Goal: Task Accomplishment & Management: Complete application form

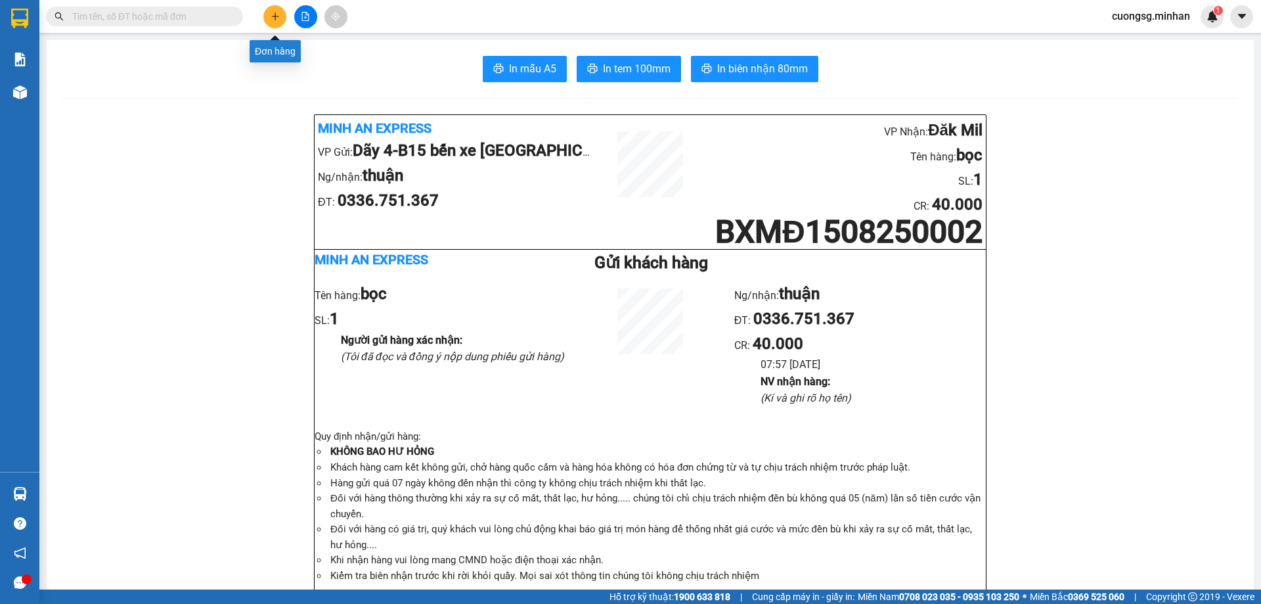
click at [274, 16] on icon "plus" at bounding box center [275, 16] width 9 height 9
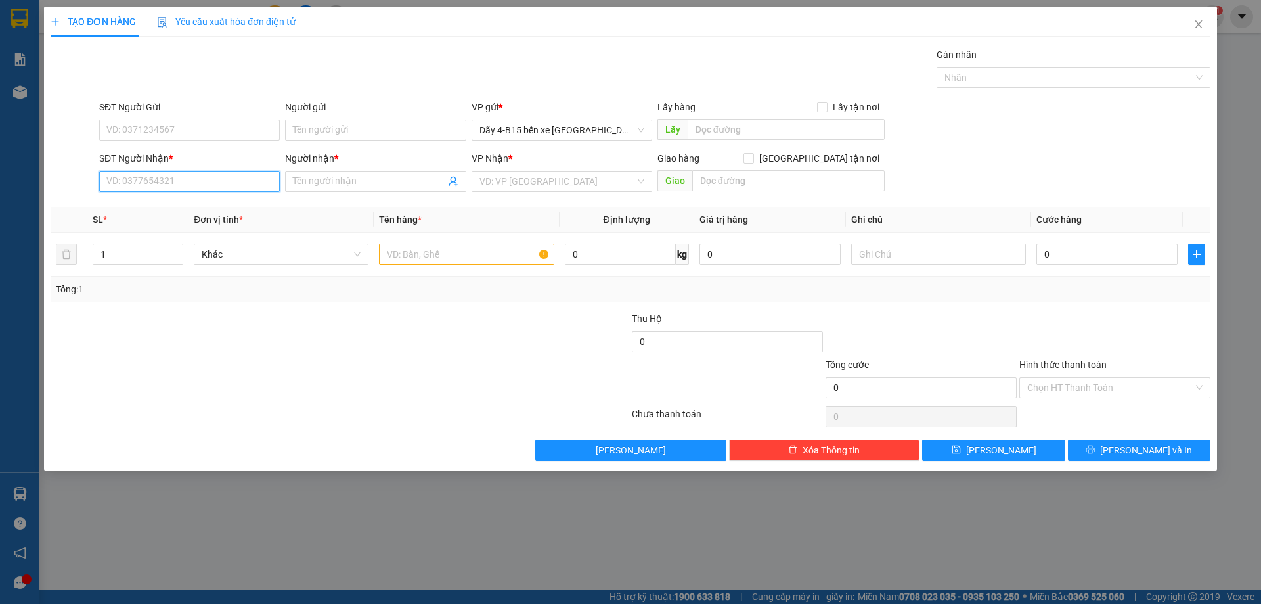
click at [131, 177] on input "SĐT Người Nhận *" at bounding box center [189, 181] width 181 height 21
click at [132, 246] on div "0905686610 - HẰNG" at bounding box center [189, 249] width 165 height 14
type input "0905686610"
type input "HẰNG"
type input "TT"
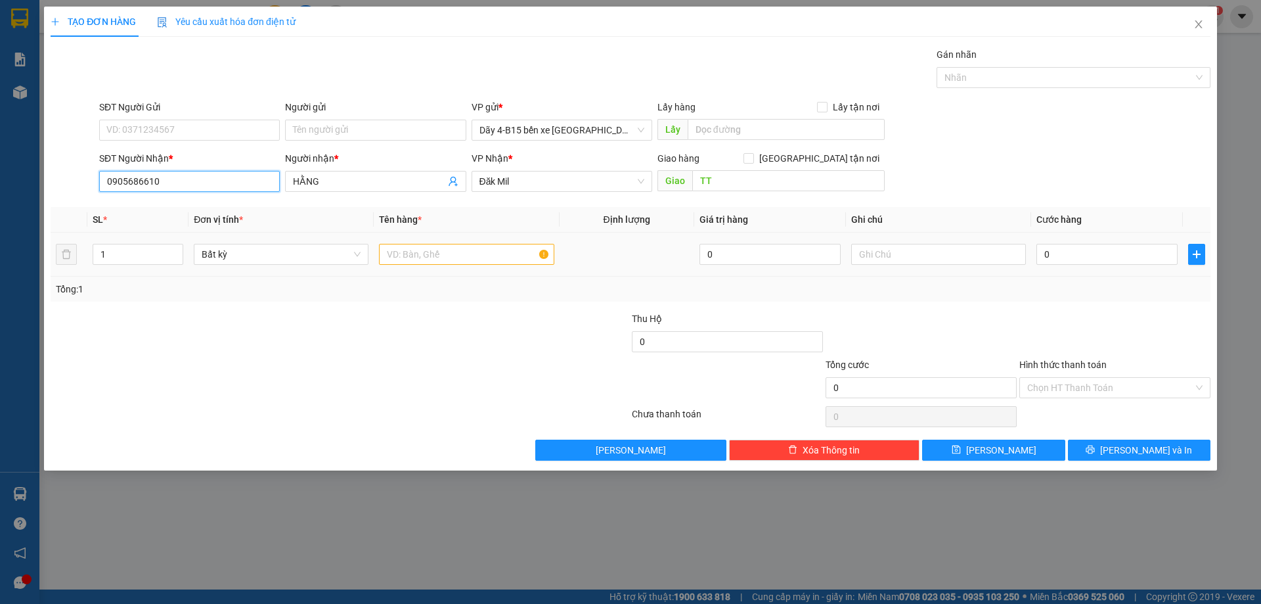
type input "0905686610"
click at [399, 261] on input "text" at bounding box center [466, 254] width 175 height 21
type input "tg"
click at [1053, 254] on input "0" at bounding box center [1107, 254] width 141 height 21
type input "5"
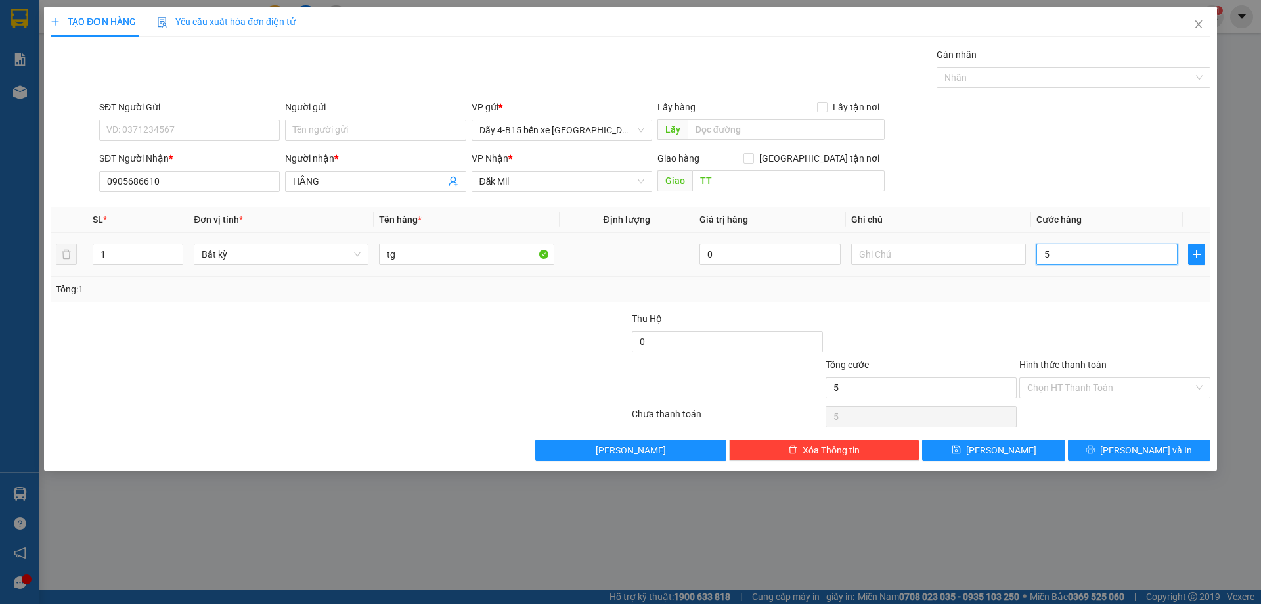
type input "5"
type input "50"
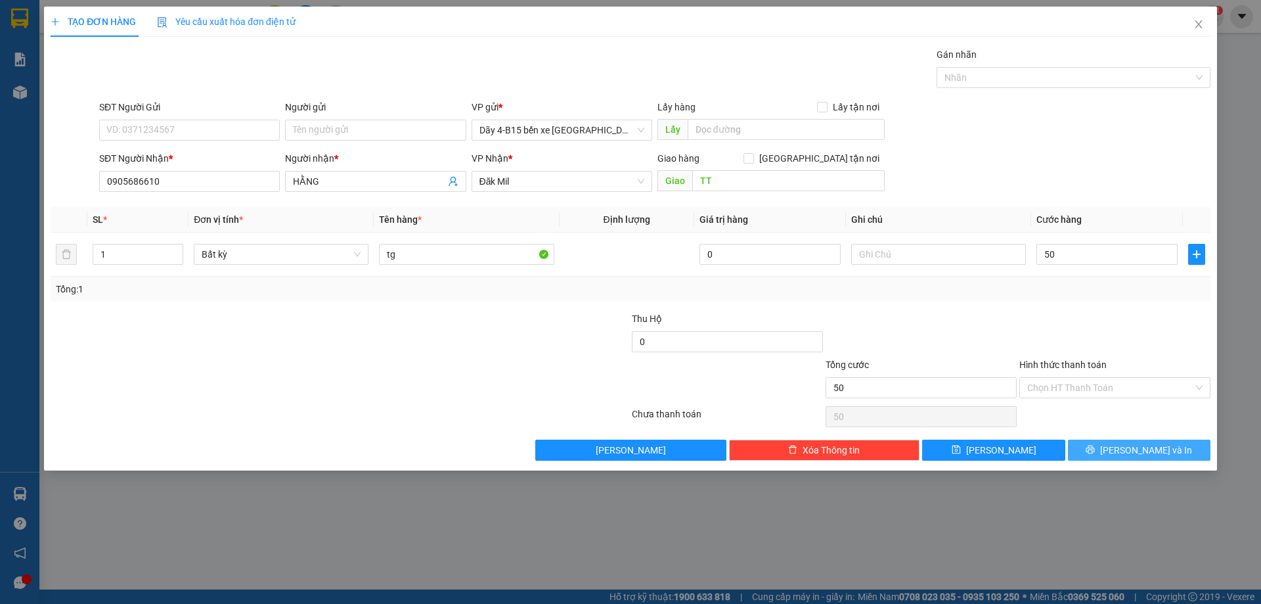
type input "50.000"
click at [1095, 450] on icon "printer" at bounding box center [1091, 449] width 9 height 9
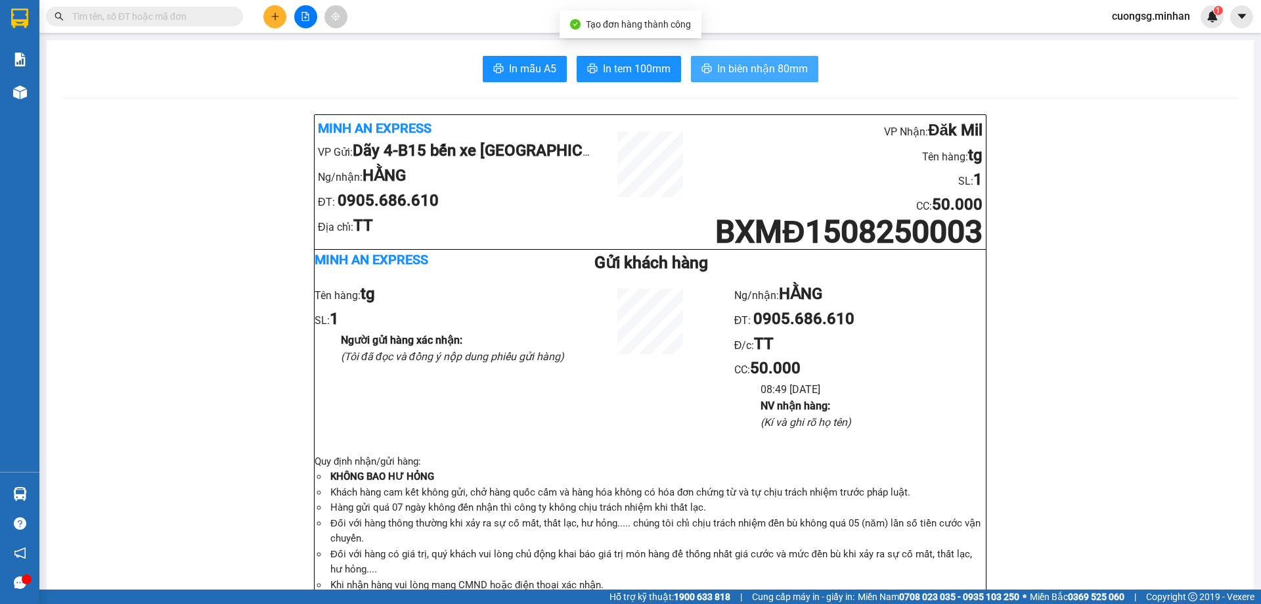
click at [731, 72] on span "In biên nhận 80mm" at bounding box center [762, 68] width 91 height 16
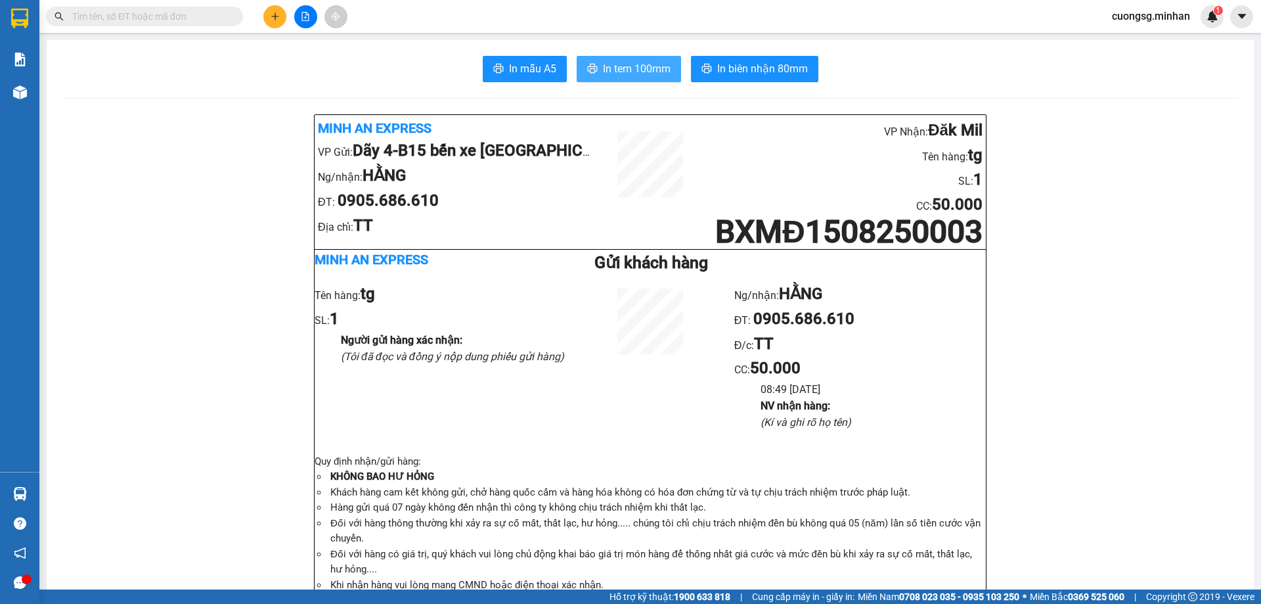
click at [626, 64] on span "In tem 100mm" at bounding box center [637, 68] width 68 height 16
